Goal: Transaction & Acquisition: Purchase product/service

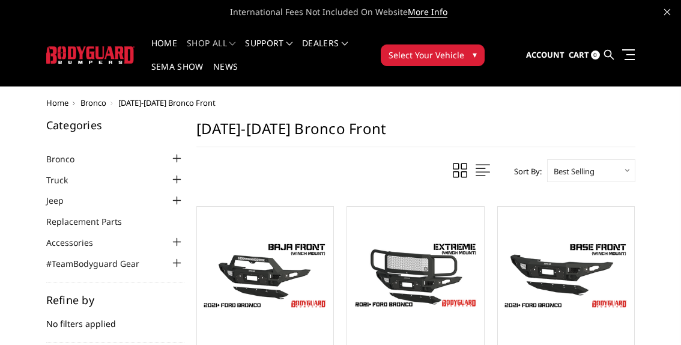
click at [175, 157] on div at bounding box center [177, 158] width 14 height 14
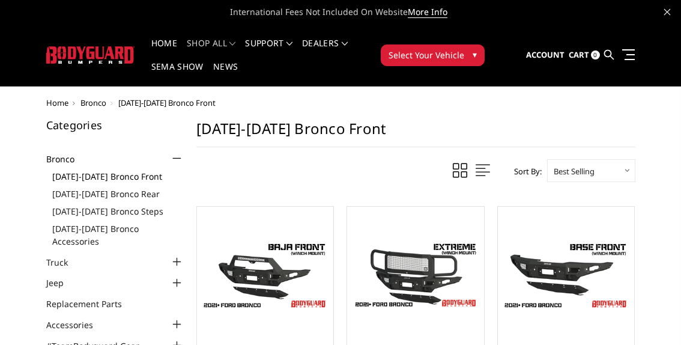
click at [132, 176] on link "[DATE]-[DATE] Bronco Front" at bounding box center [118, 176] width 132 height 13
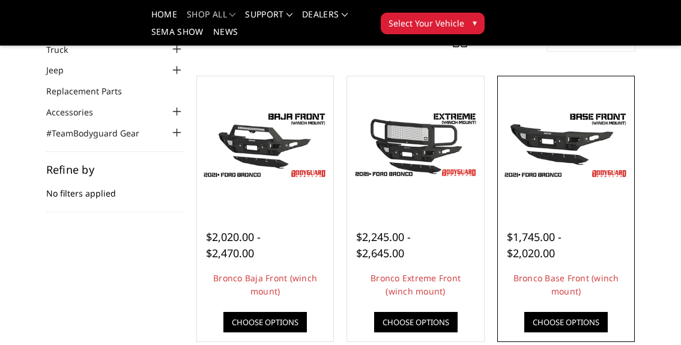
scroll to position [97, 0]
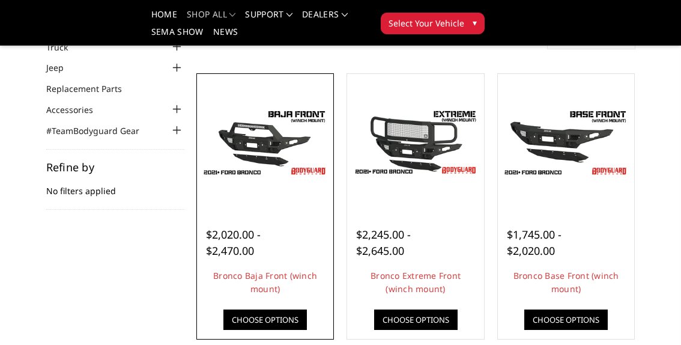
click at [261, 152] on img at bounding box center [265, 142] width 131 height 73
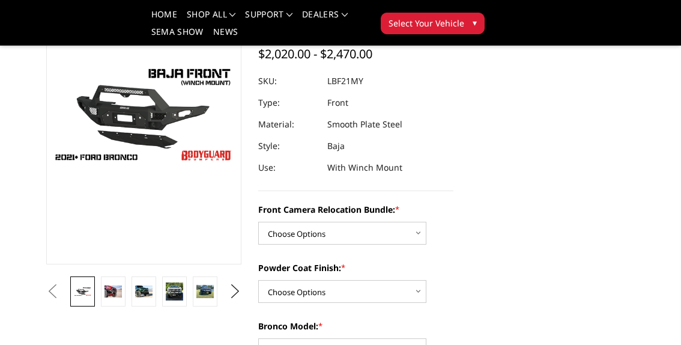
scroll to position [120, 0]
select select "4016"
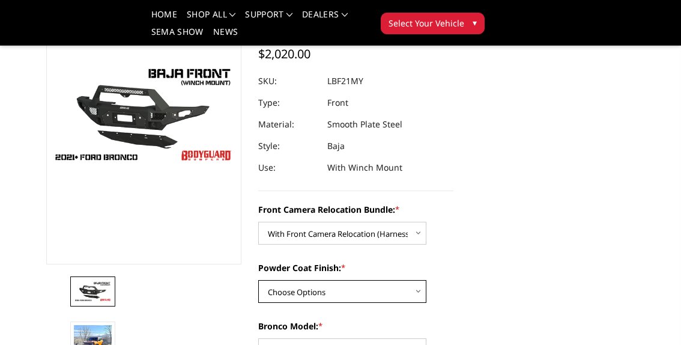
select select "4015"
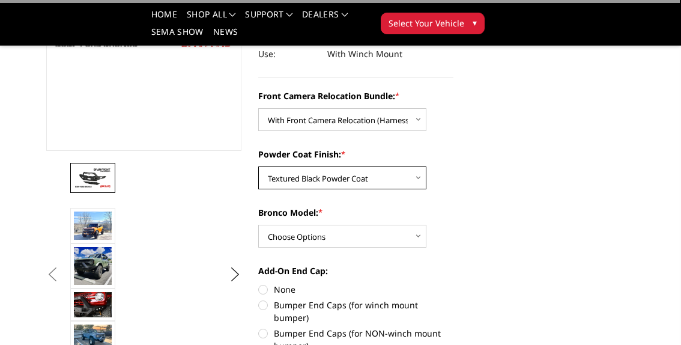
scroll to position [234, 0]
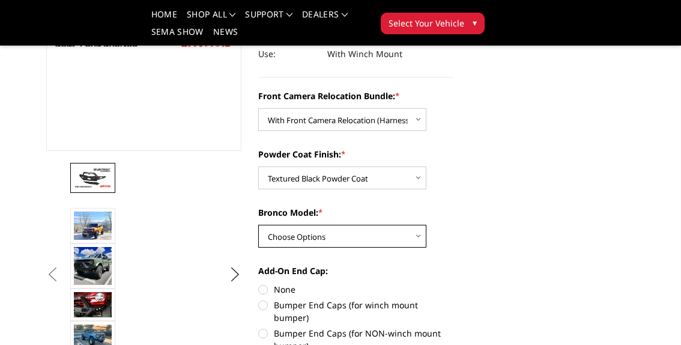
select select "4013"
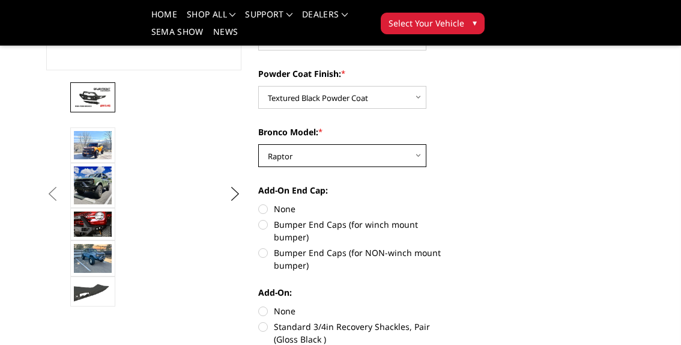
scroll to position [314, 0]
click at [266, 223] on label "Bumper End Caps (for winch mount bumper)" at bounding box center [355, 230] width 195 height 25
click at [454, 203] on input "Bumper End Caps (for winch mount bumper)" at bounding box center [454, 202] width 1 height 1
radio input "true"
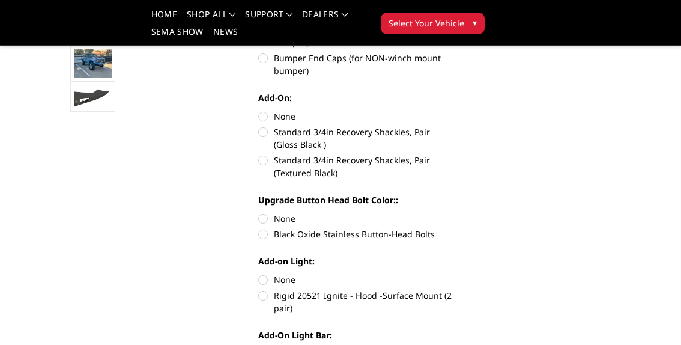
scroll to position [509, 0]
click at [263, 228] on label "Black Oxide Stainless Button-Head Bolts" at bounding box center [355, 234] width 195 height 13
click at [454, 213] on input "Black Oxide Stainless Button-Head Bolts" at bounding box center [454, 212] width 1 height 1
radio input "true"
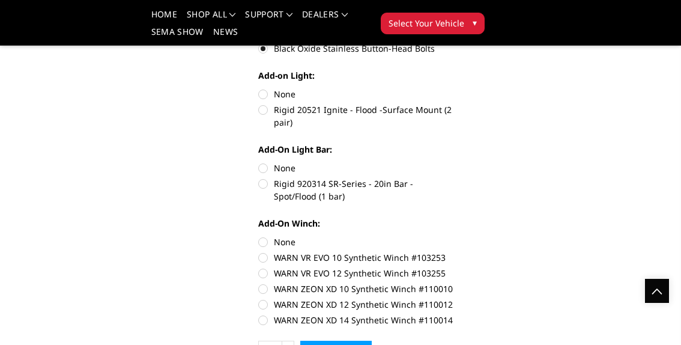
scroll to position [694, 0]
click at [265, 251] on label "WARN VR EVO 10 Synthetic Winch #103253" at bounding box center [355, 257] width 195 height 13
click at [454, 236] on input "WARN VR EVO 10 Synthetic Winch #103253" at bounding box center [454, 235] width 1 height 1
radio input "true"
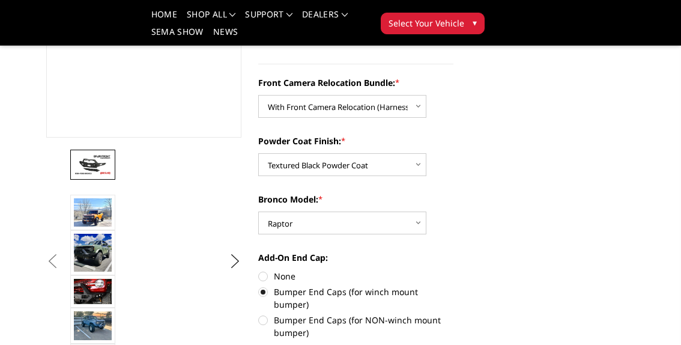
scroll to position [267, 0]
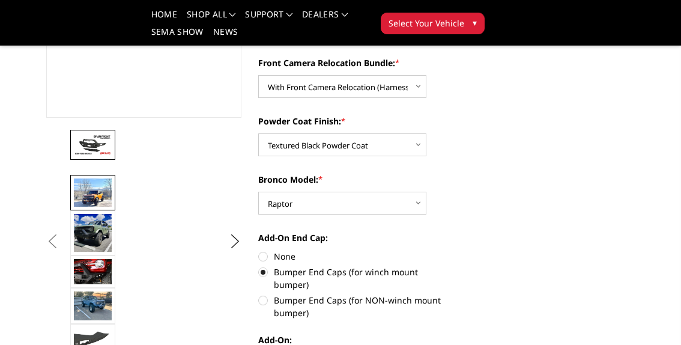
click at [99, 199] on img at bounding box center [93, 192] width 38 height 28
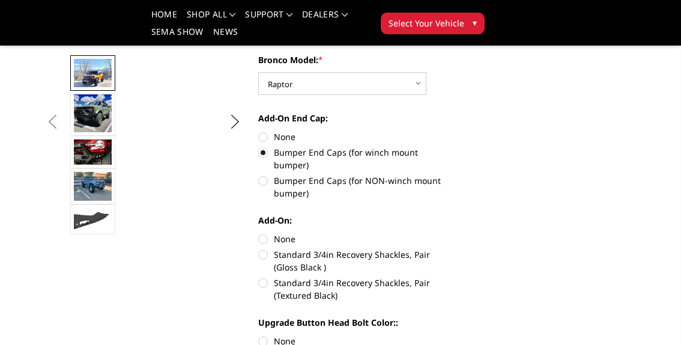
scroll to position [386, 0]
click at [266, 277] on label "Standard 3/4in Recovery Shackles, Pair (Textured Black)" at bounding box center [355, 289] width 195 height 25
click at [454, 249] on input "Standard 3/4in Recovery Shackles, Pair (Textured Black)" at bounding box center [454, 249] width 1 height 1
radio input "true"
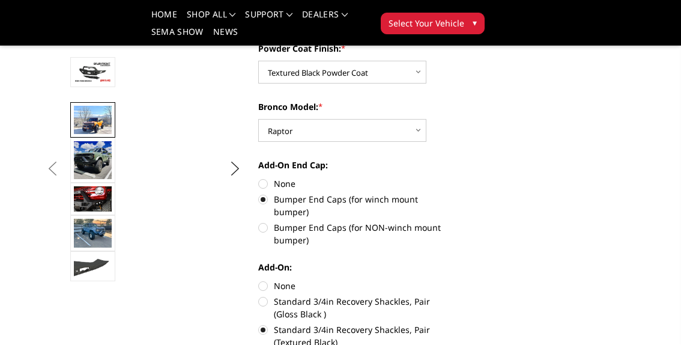
scroll to position [342, 0]
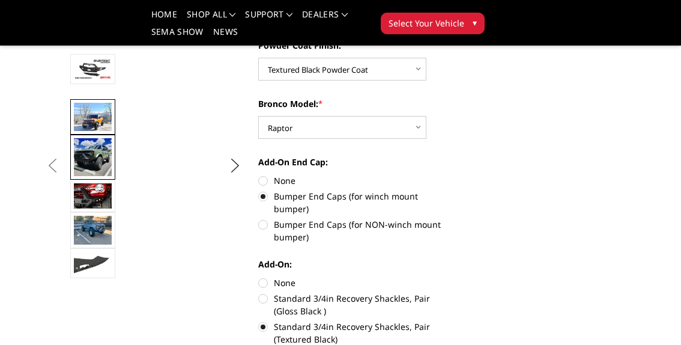
click at [100, 161] on img at bounding box center [93, 157] width 38 height 38
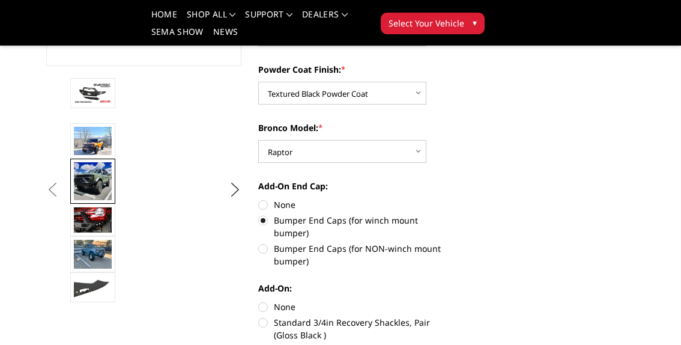
scroll to position [320, 0]
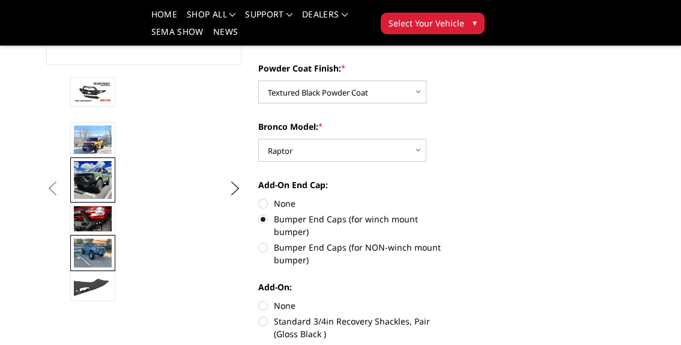
click at [94, 254] on img at bounding box center [93, 252] width 38 height 28
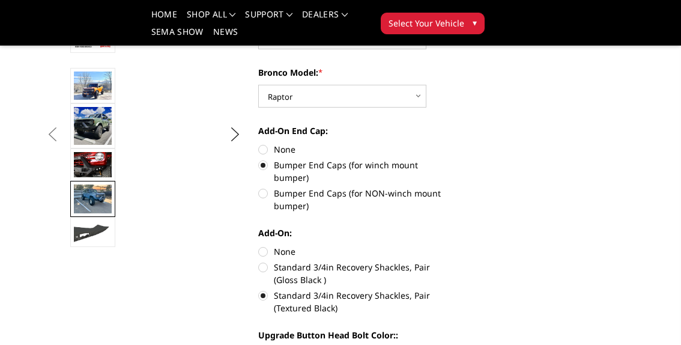
scroll to position [379, 0]
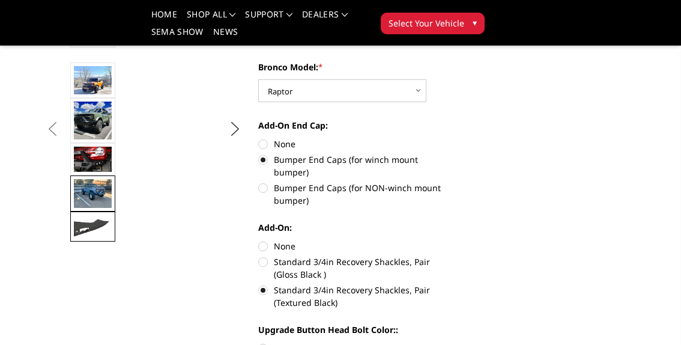
click at [94, 225] on img at bounding box center [93, 227] width 38 height 22
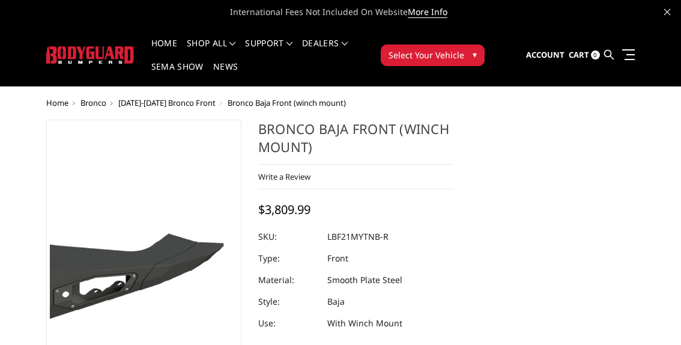
scroll to position [0, 0]
click at [476, 49] on span "▾" at bounding box center [475, 54] width 4 height 13
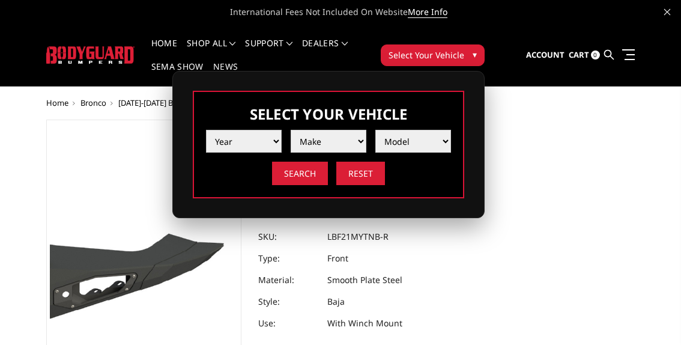
select select "yr_2025"
select select "mk_ford"
click at [669, 13] on icon at bounding box center [667, 12] width 6 height 6
